Goal: Find specific page/section: Find specific page/section

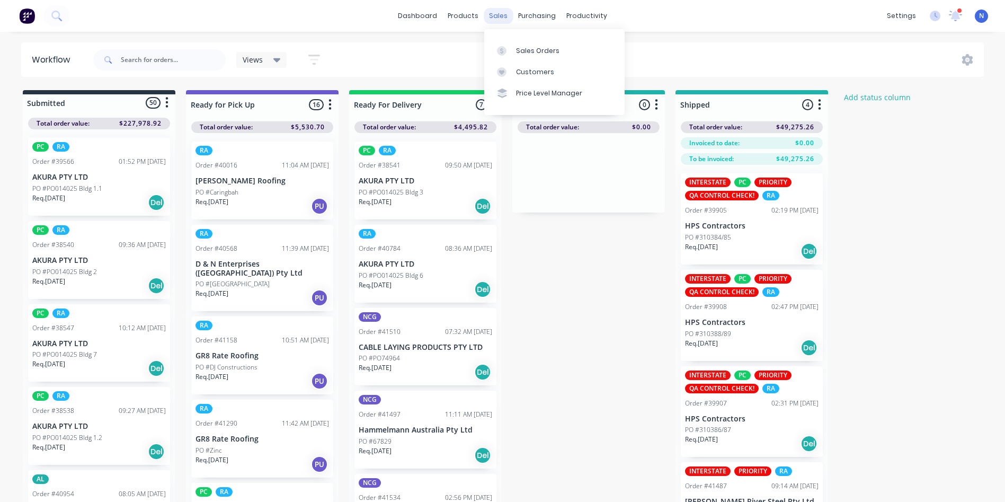
click at [499, 19] on div "sales" at bounding box center [498, 16] width 29 height 16
click at [522, 49] on div "Sales Orders" at bounding box center [537, 51] width 43 height 10
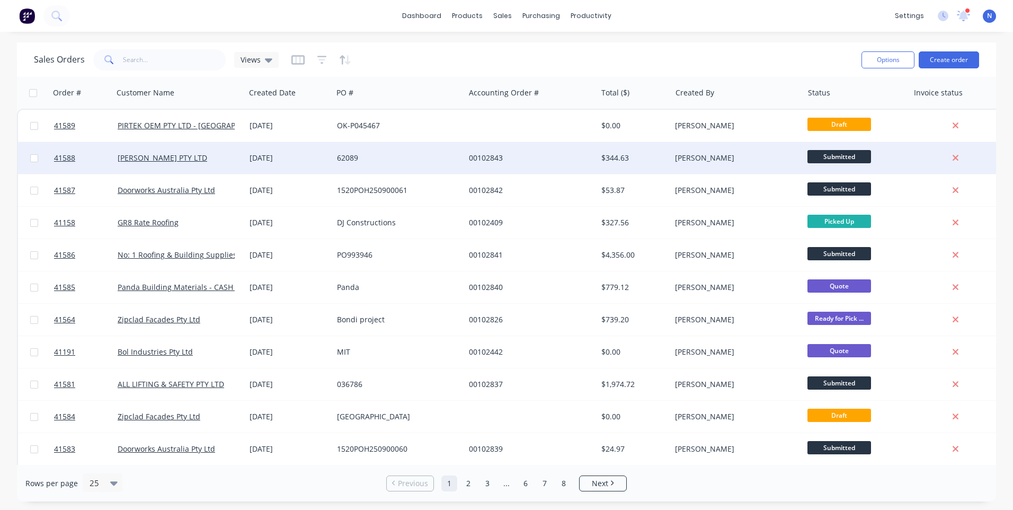
click at [299, 159] on div "[DATE]" at bounding box center [289, 158] width 79 height 11
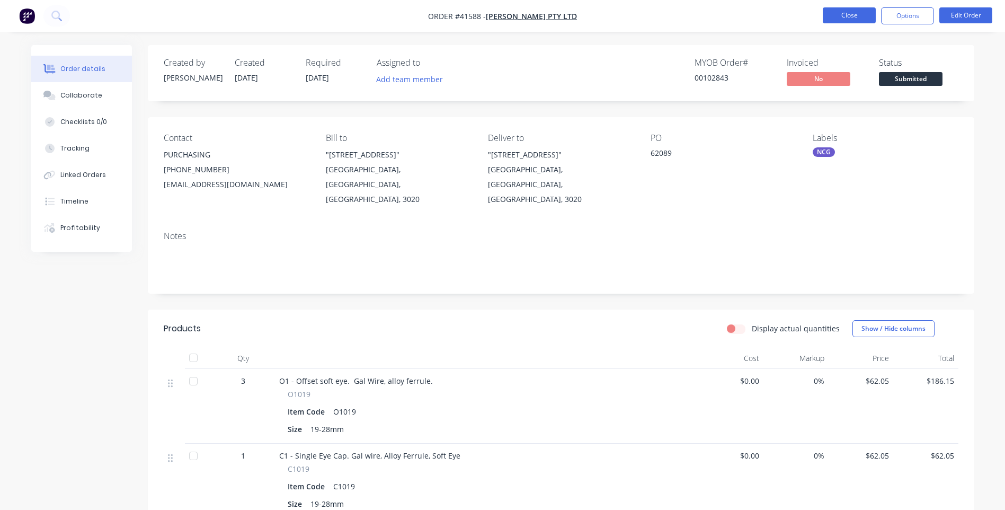
click at [846, 20] on button "Close" at bounding box center [849, 15] width 53 height 16
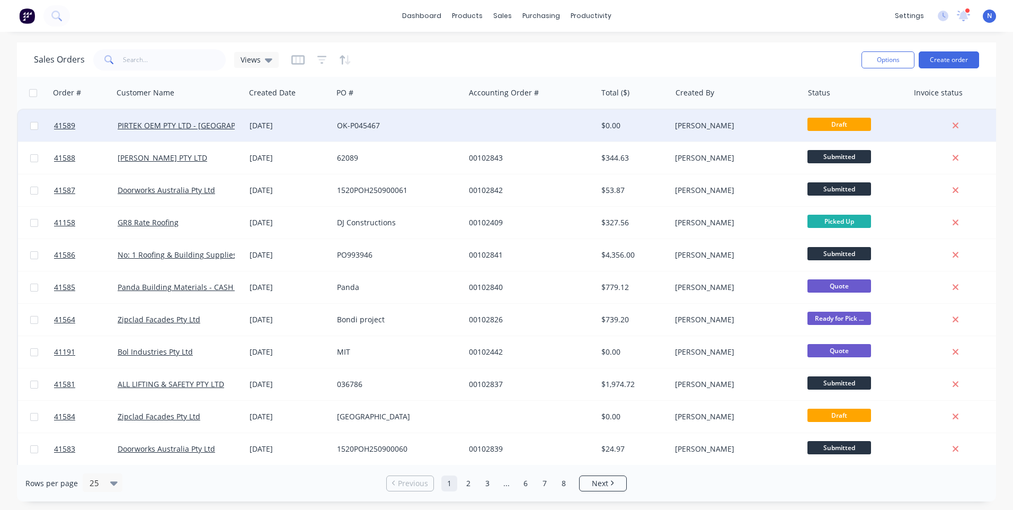
click at [344, 130] on div "OK-P045467" at bounding box center [396, 125] width 118 height 11
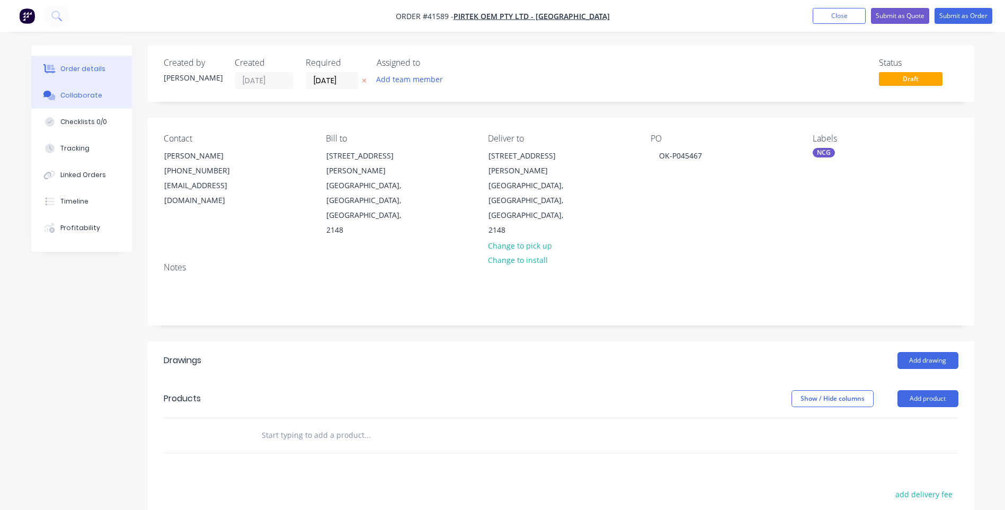
click at [72, 91] on div "Collaborate" at bounding box center [81, 96] width 42 height 10
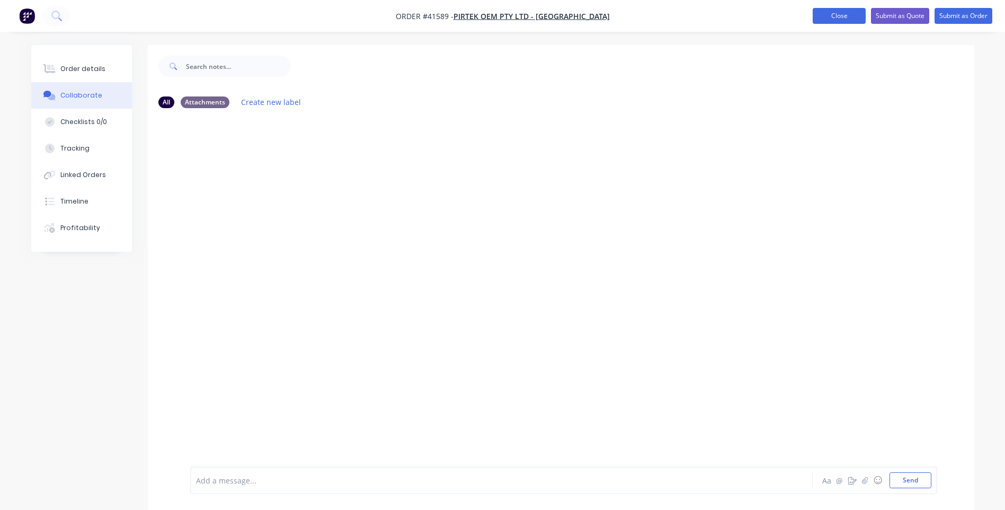
click at [828, 16] on button "Close" at bounding box center [839, 16] width 53 height 16
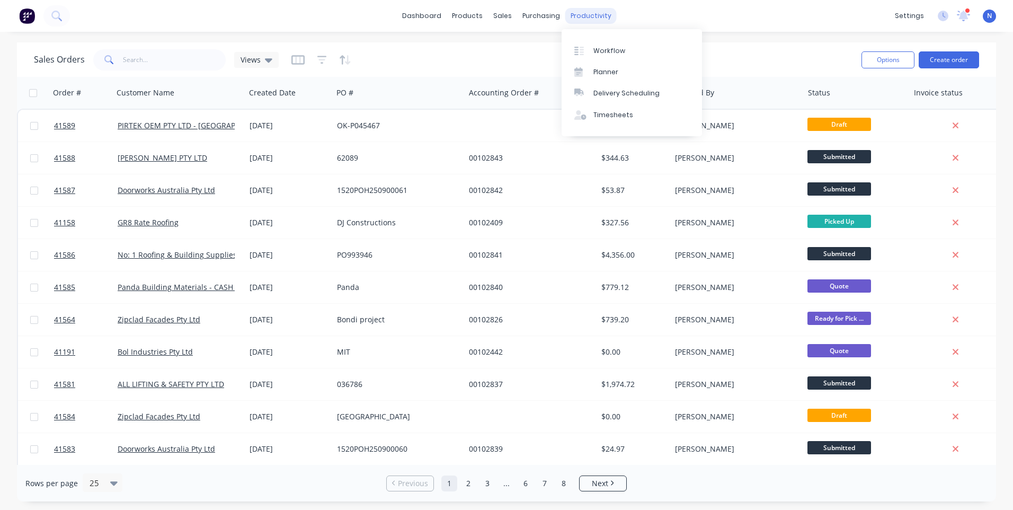
click at [595, 20] on div "productivity" at bounding box center [590, 16] width 51 height 16
click at [594, 53] on div "Workflow" at bounding box center [610, 51] width 32 height 10
